Goal: Browse casually: Explore the website without a specific task or goal

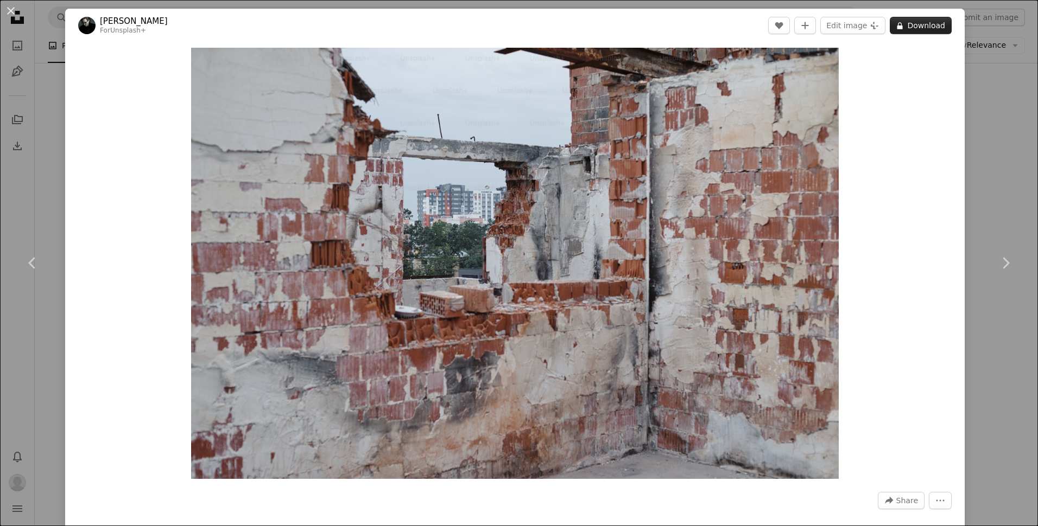
scroll to position [46999, 0]
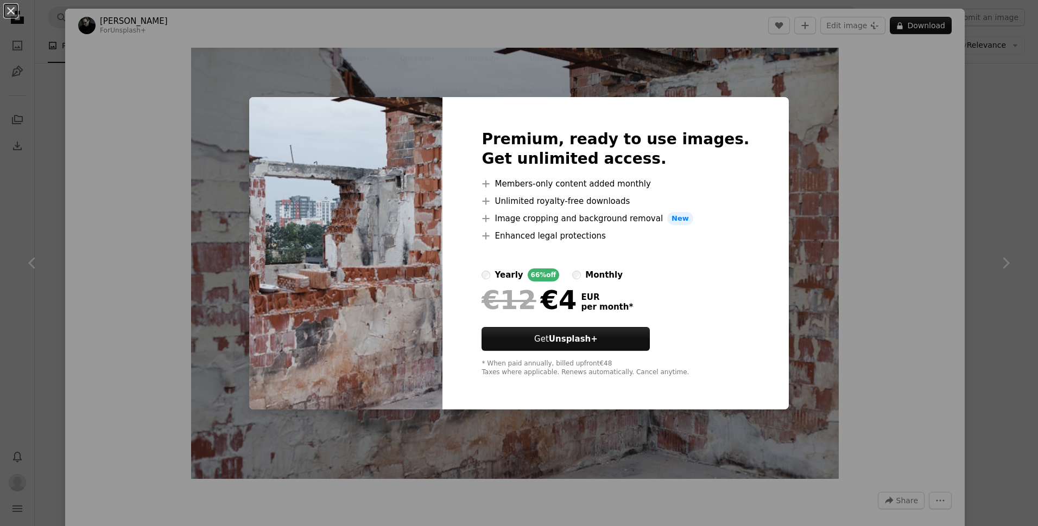
click at [904, 24] on div "An X shape Premium, ready to use images. Get unlimited access. A plus sign Memb…" at bounding box center [519, 263] width 1038 height 526
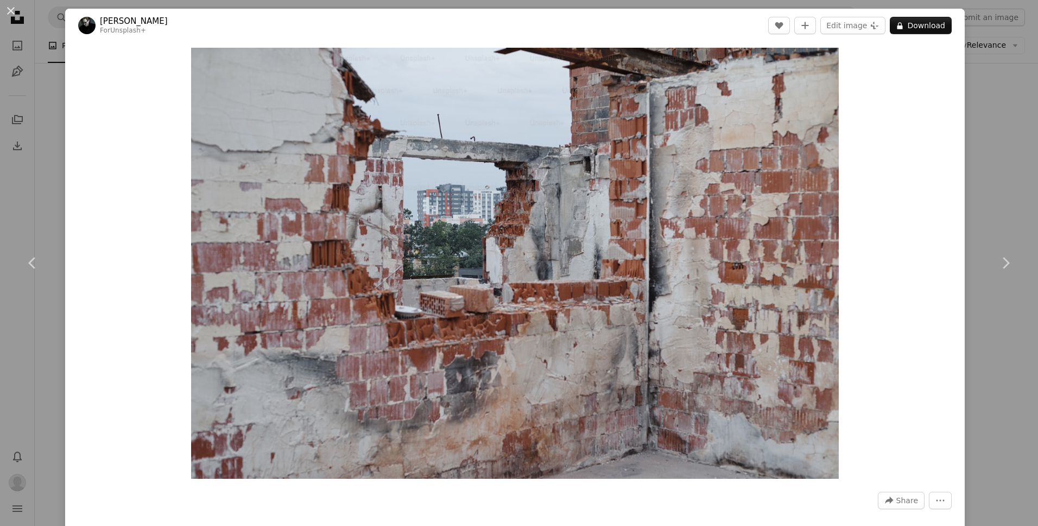
click at [904, 24] on button "A lock Download" at bounding box center [921, 25] width 62 height 17
click at [911, 27] on button "A lock Download" at bounding box center [921, 25] width 62 height 17
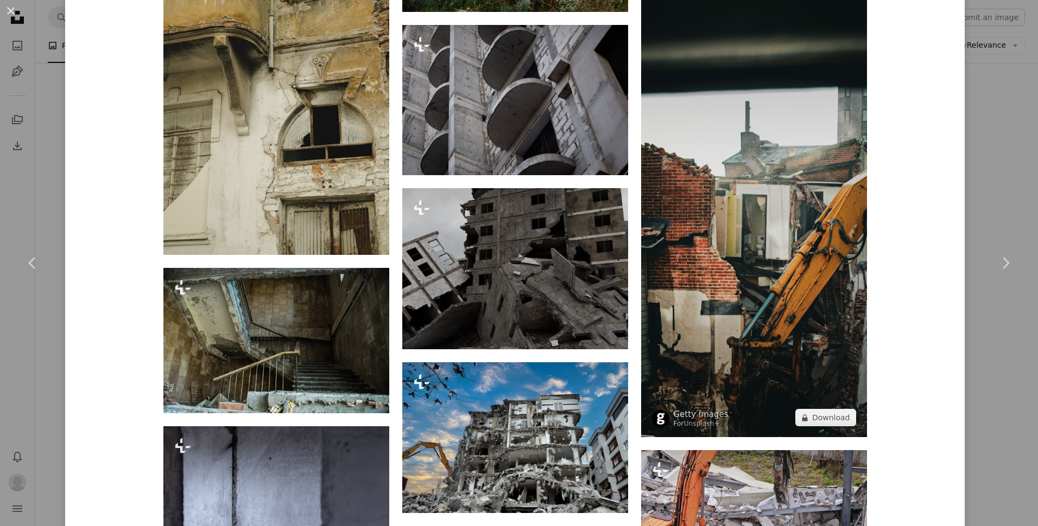
scroll to position [1628, 0]
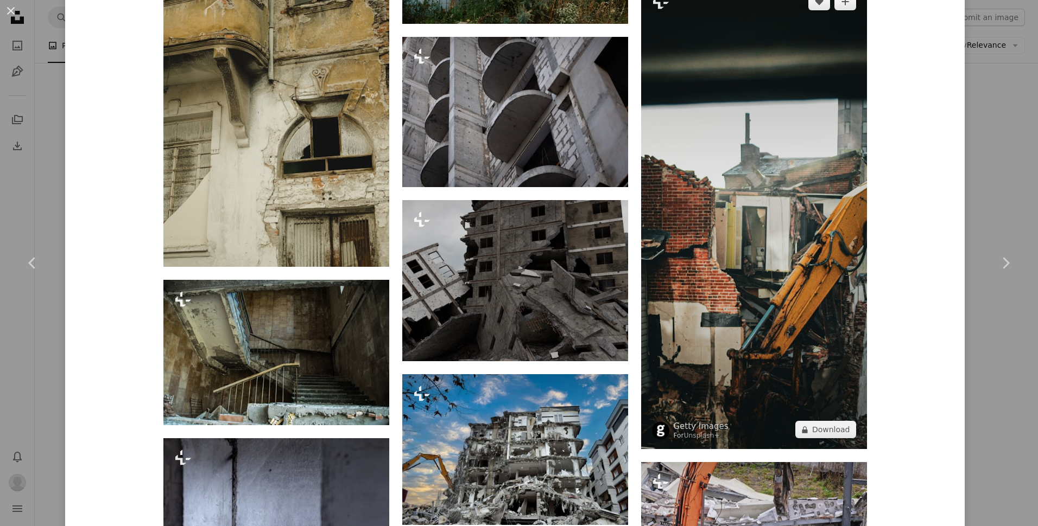
click at [733, 252] on img at bounding box center [754, 215] width 226 height 467
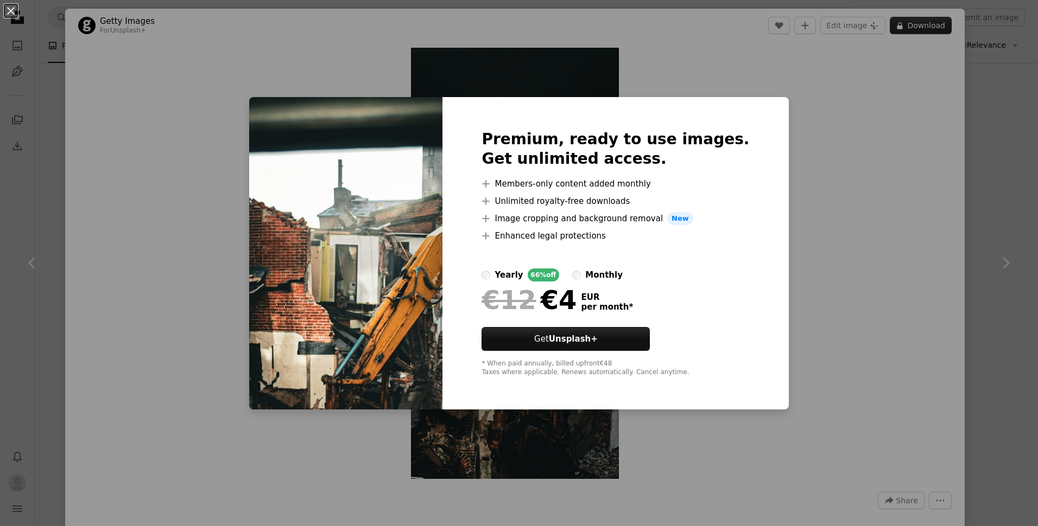
click at [920, 29] on div "An X shape Premium, ready to use images. Get unlimited access. A plus sign Memb…" at bounding box center [519, 263] width 1038 height 526
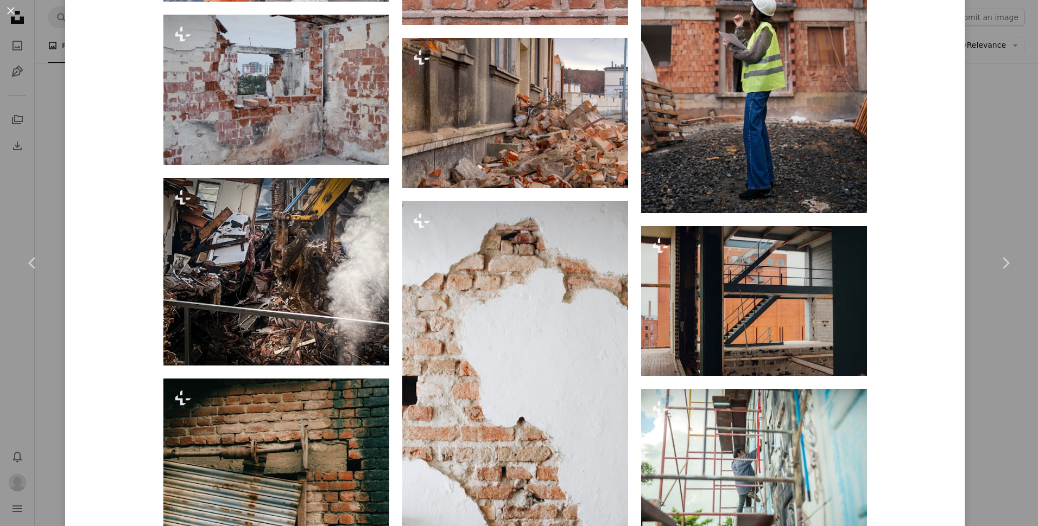
scroll to position [1085, 0]
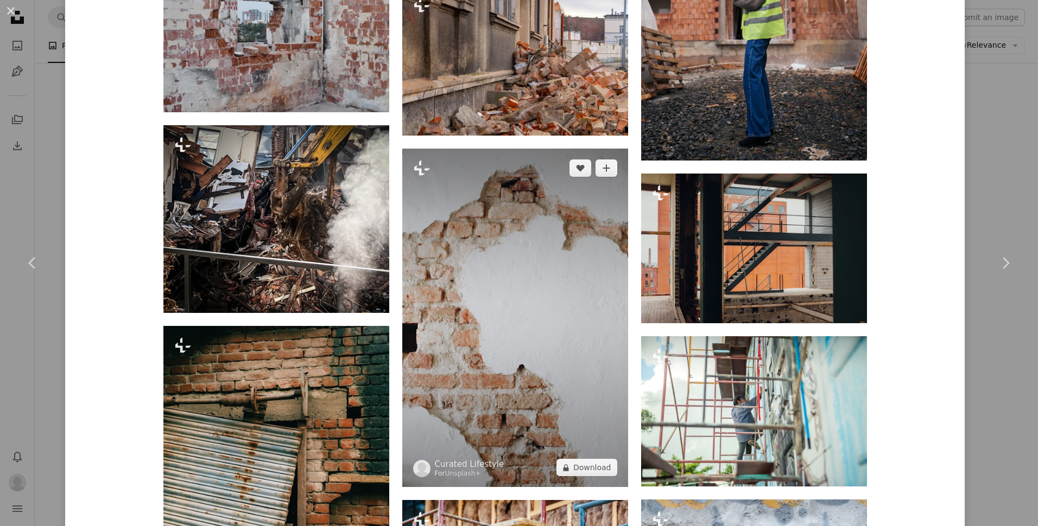
click at [502, 264] on img at bounding box center [515, 318] width 226 height 339
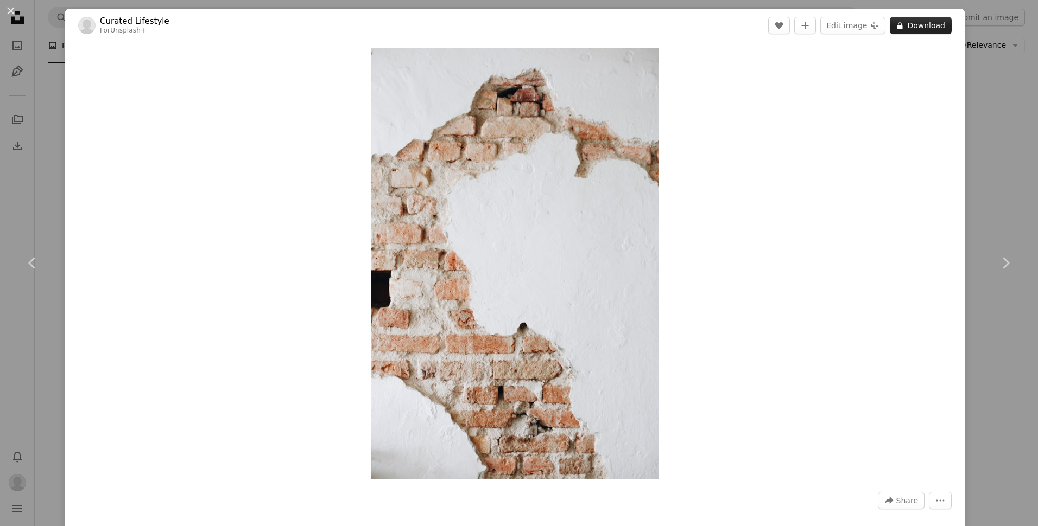
click at [906, 23] on button "A lock Download" at bounding box center [921, 25] width 62 height 17
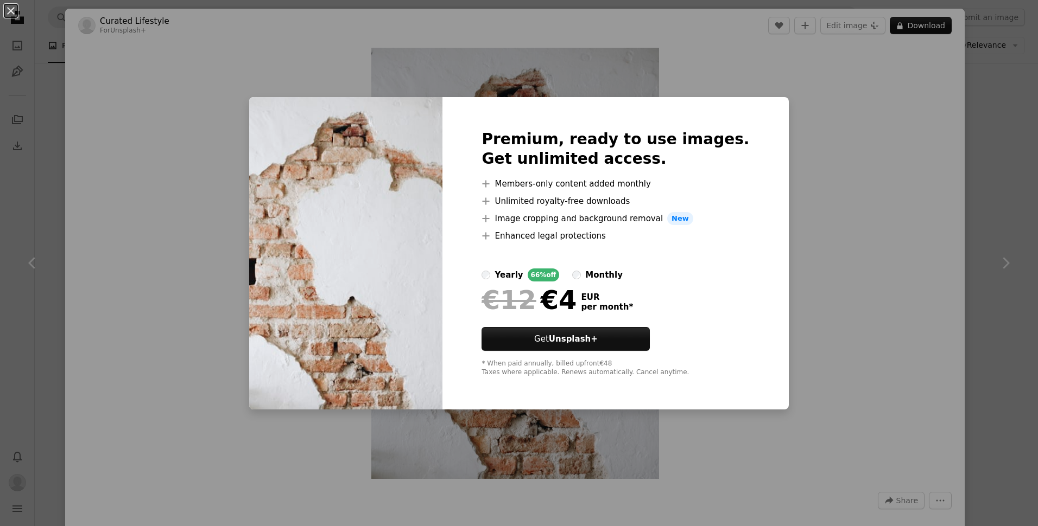
click at [842, 78] on div "An X shape Premium, ready to use images. Get unlimited access. A plus sign Memb…" at bounding box center [519, 263] width 1038 height 526
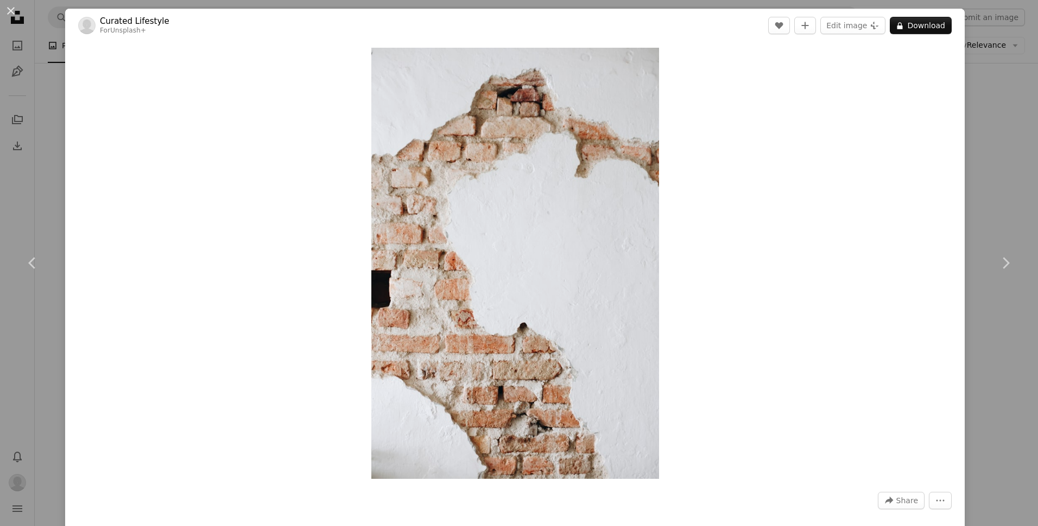
click at [24, 174] on div "An X shape Chevron left Chevron right Curated Lifestyle For Unsplash+ A heart A…" at bounding box center [519, 263] width 1038 height 526
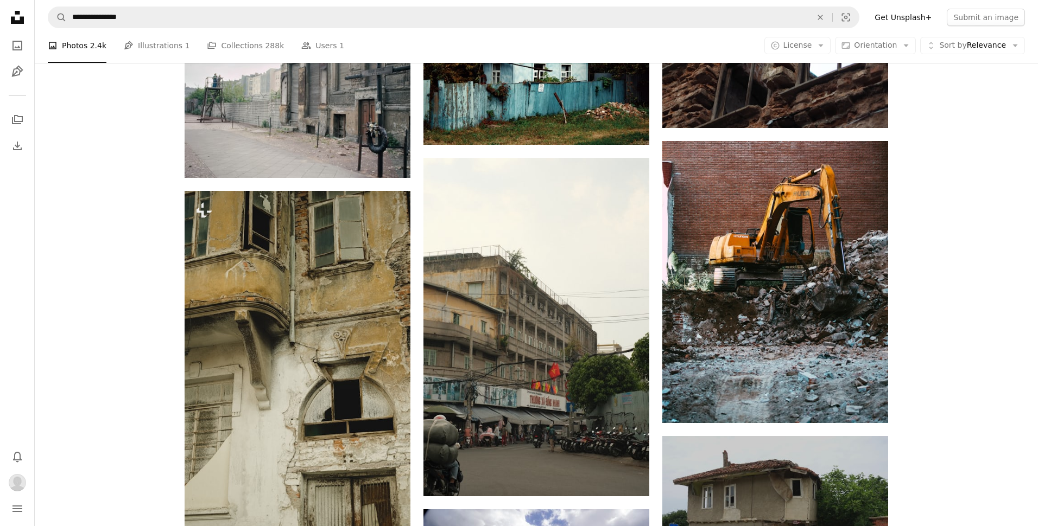
click at [9, 176] on nav "Unsplash logo Unsplash Home A photo Pen Tool A stack of folders Download Bell n…" at bounding box center [17, 263] width 35 height 526
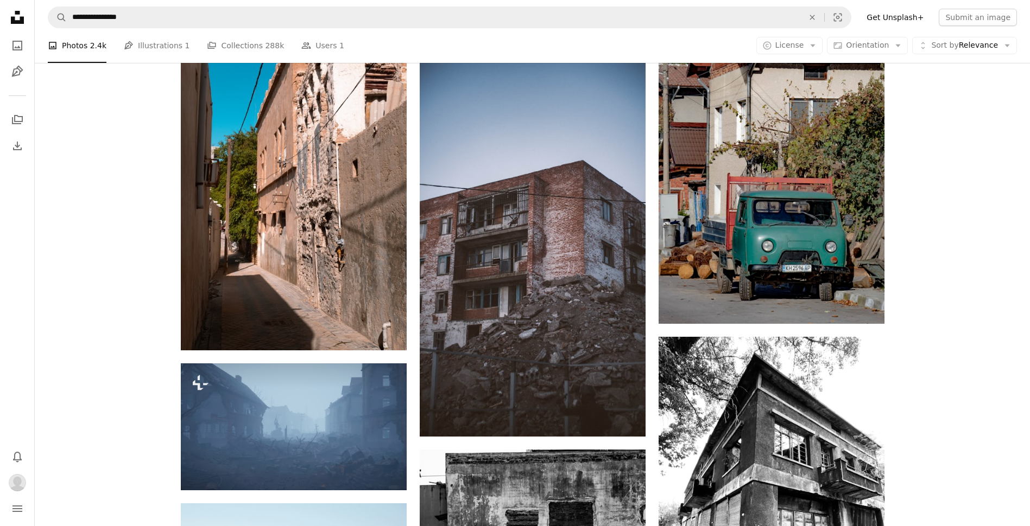
scroll to position [49550, 0]
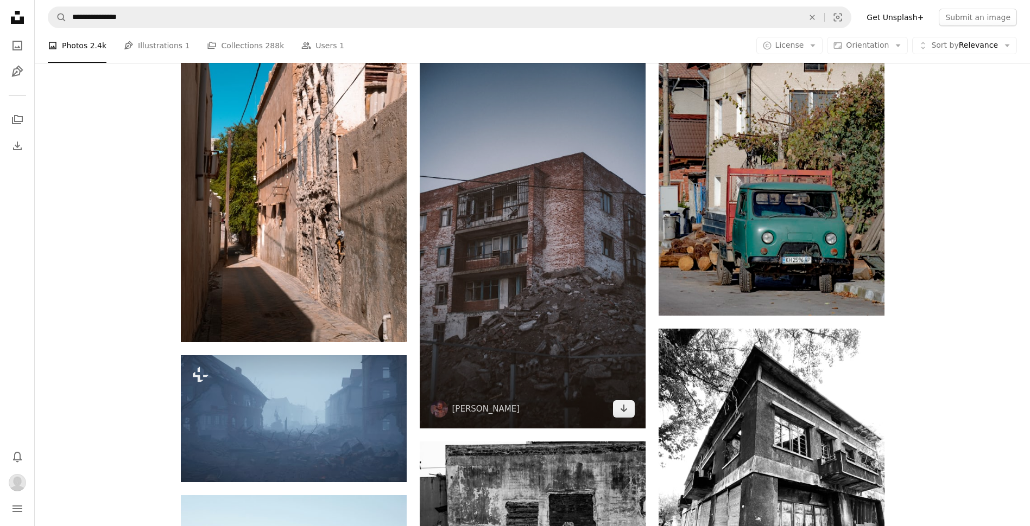
click at [579, 230] on img at bounding box center [533, 228] width 226 height 402
click at [520, 205] on img at bounding box center [533, 228] width 226 height 402
click at [499, 227] on img at bounding box center [533, 228] width 226 height 402
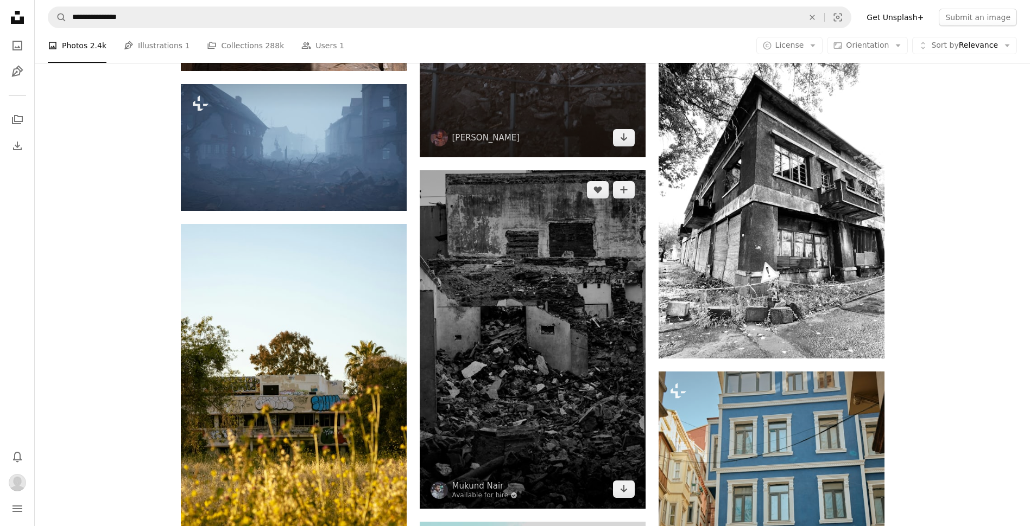
scroll to position [49550, 0]
